Goal: Transaction & Acquisition: Obtain resource

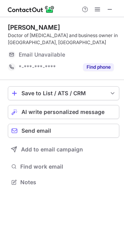
scroll to position [177, 124]
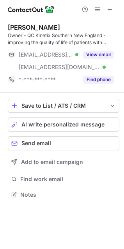
scroll to position [190, 124]
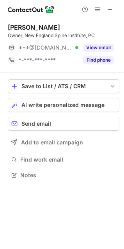
scroll to position [170, 124]
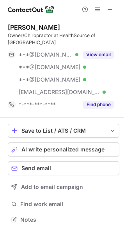
scroll to position [208, 124]
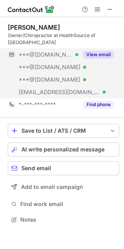
click at [102, 51] on button "View email" at bounding box center [98, 55] width 31 height 8
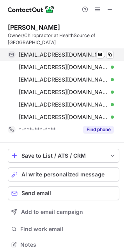
scroll to position [240, 119]
click at [113, 57] on button at bounding box center [110, 55] width 8 height 8
click at [107, 53] on button at bounding box center [110, 55] width 8 height 8
click at [109, 54] on span at bounding box center [110, 55] width 6 height 6
